Goal: Task Accomplishment & Management: Use online tool/utility

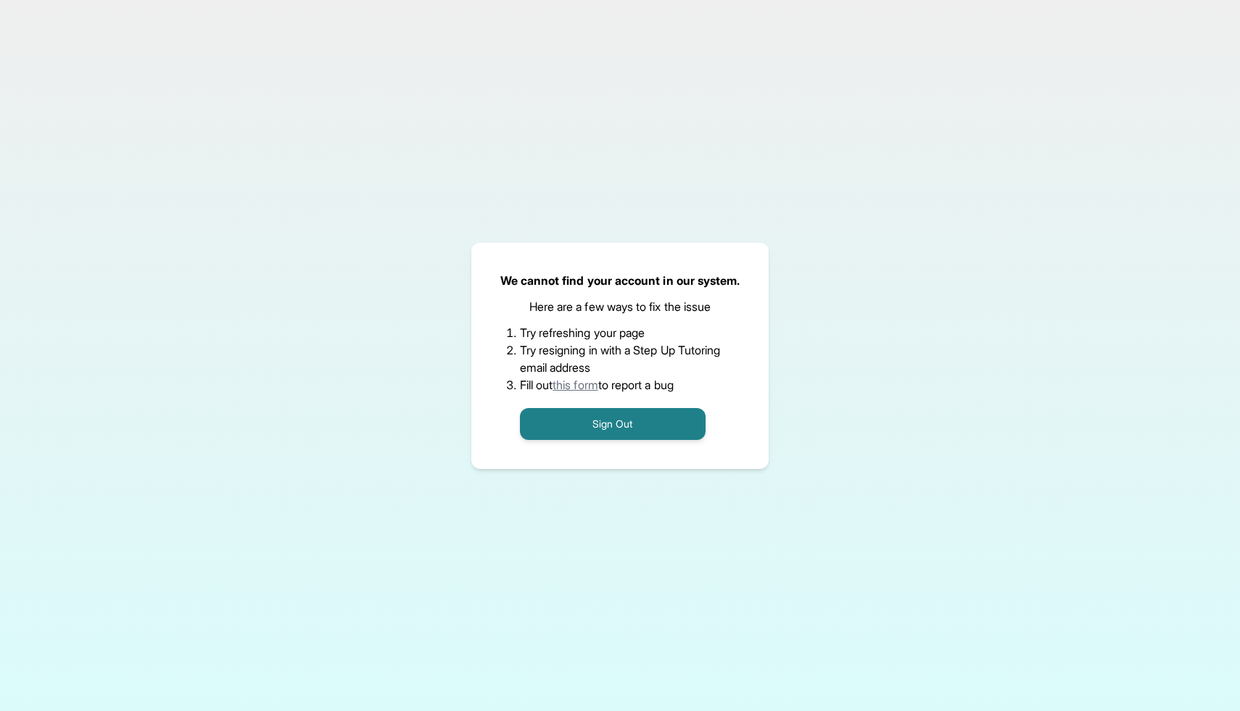
click at [65, 0] on div "We cannot find your account in our system. Here are a few ways to fix the issue…" at bounding box center [620, 355] width 1240 height 711
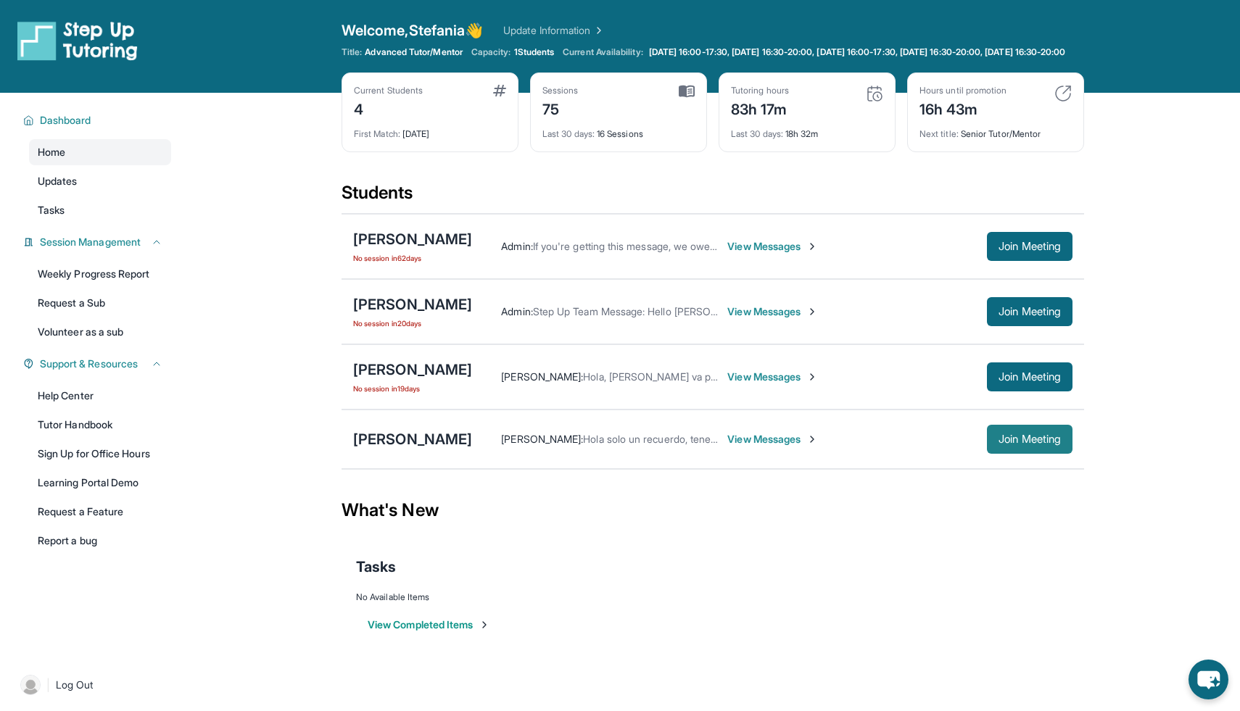
click at [1036, 444] on span "Join Meeting" at bounding box center [1029, 439] width 62 height 9
